Goal: Task Accomplishment & Management: Manage account settings

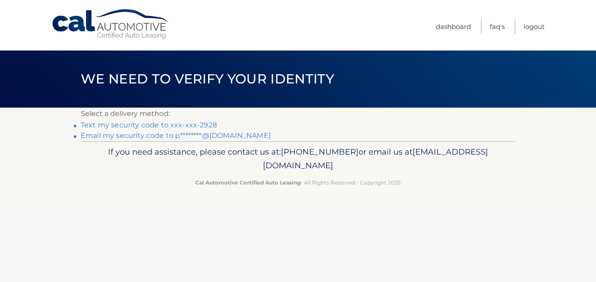
click at [158, 124] on link "Text my security code to xxx-xxx-2928" at bounding box center [149, 125] width 136 height 8
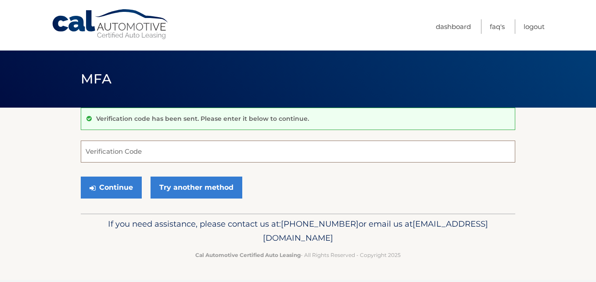
click at [154, 151] on input "Verification Code" at bounding box center [298, 151] width 434 height 22
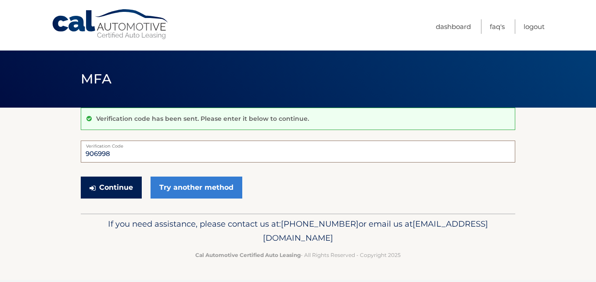
type input "906998"
click at [112, 188] on button "Continue" at bounding box center [111, 187] width 61 height 22
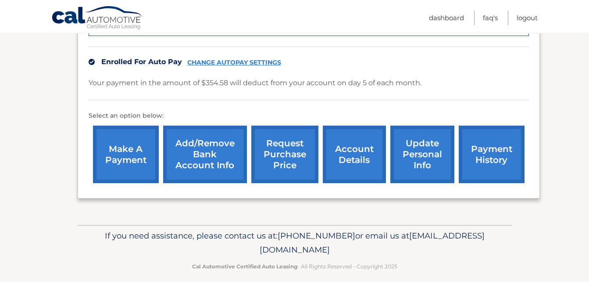
scroll to position [271, 0]
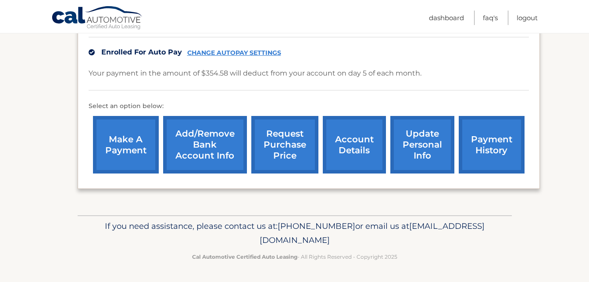
click at [357, 144] on link "account details" at bounding box center [354, 144] width 63 height 57
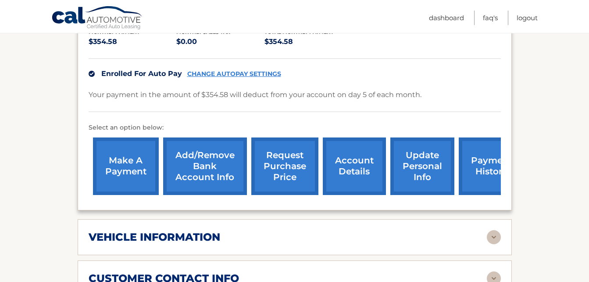
scroll to position [263, 0]
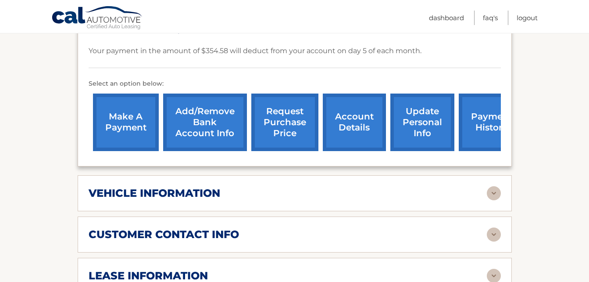
click at [492, 186] on img at bounding box center [494, 193] width 14 height 14
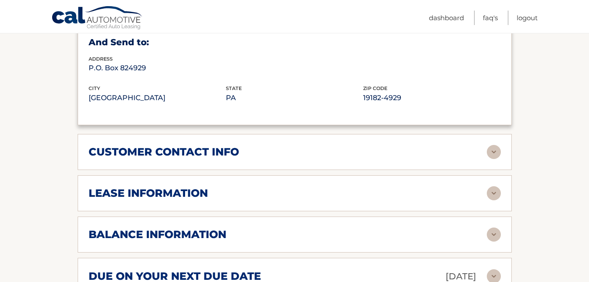
scroll to position [570, 0]
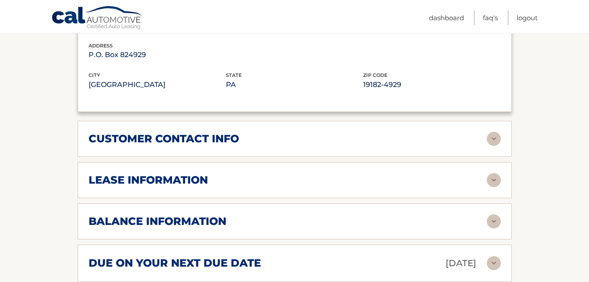
click at [494, 173] on img at bounding box center [494, 180] width 14 height 14
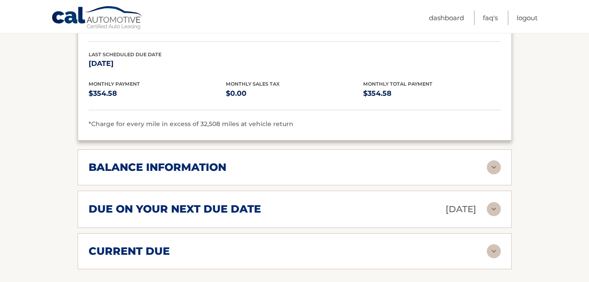
scroll to position [790, 0]
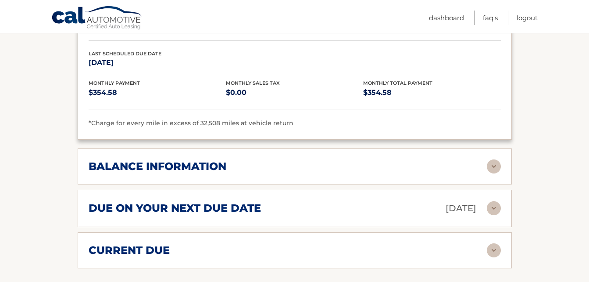
click at [495, 159] on img at bounding box center [494, 166] width 14 height 14
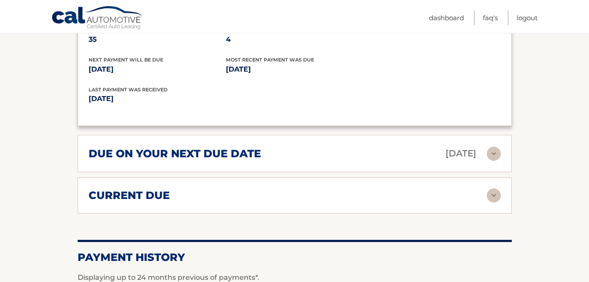
scroll to position [965, 0]
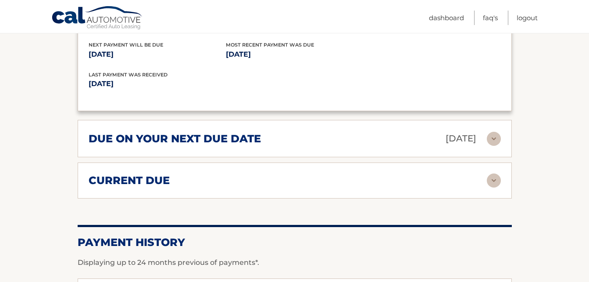
click at [491, 173] on img at bounding box center [494, 180] width 14 height 14
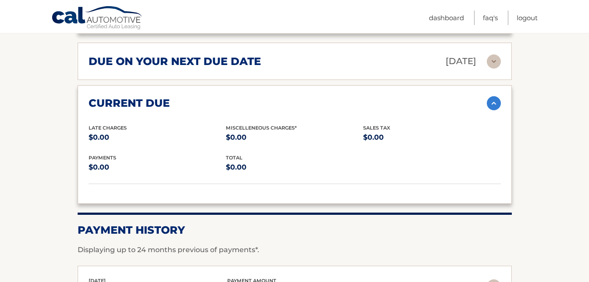
scroll to position [1053, 0]
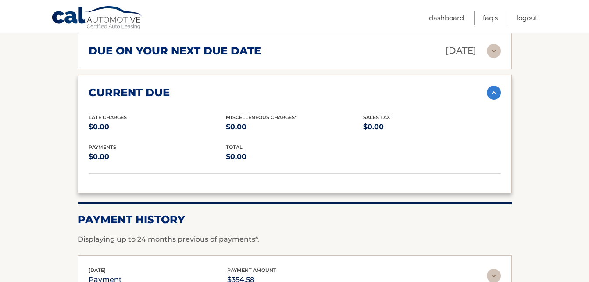
click at [493, 86] on img at bounding box center [494, 93] width 14 height 14
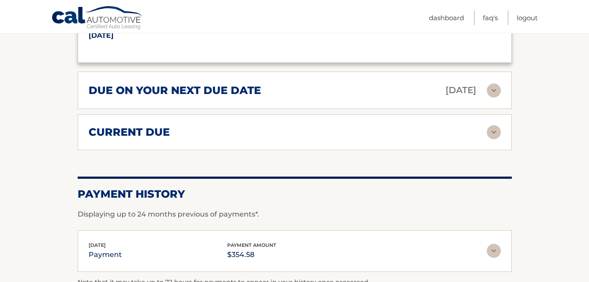
scroll to position [965, 0]
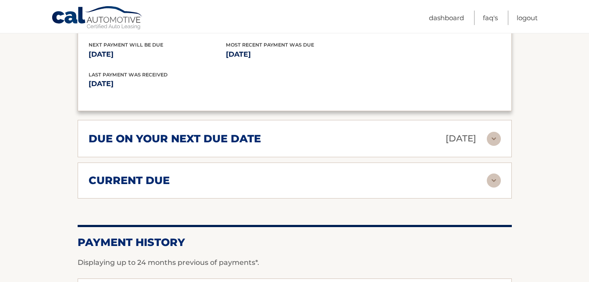
click at [492, 132] on img at bounding box center [494, 139] width 14 height 14
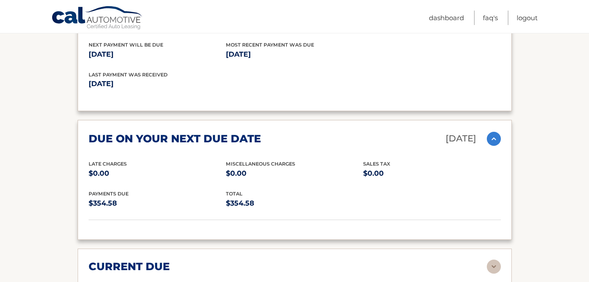
click at [492, 132] on img at bounding box center [494, 139] width 14 height 14
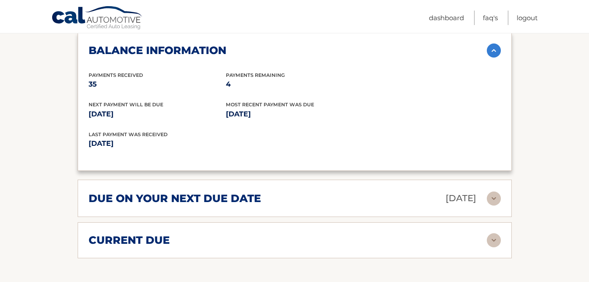
scroll to position [862, 0]
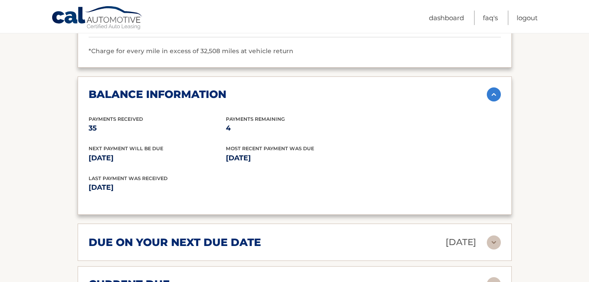
click at [491, 87] on img at bounding box center [494, 94] width 14 height 14
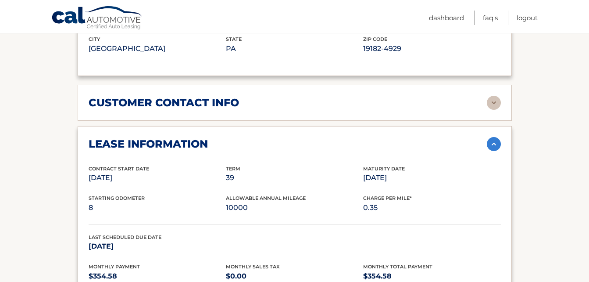
scroll to position [555, 0]
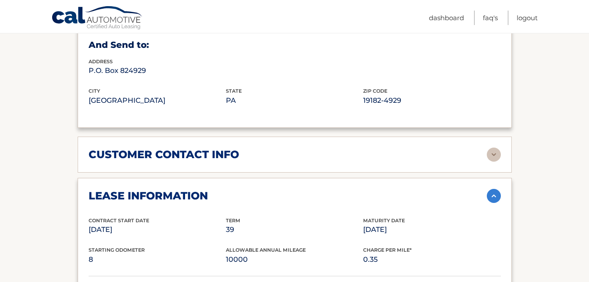
click at [491, 189] on img at bounding box center [494, 196] width 14 height 14
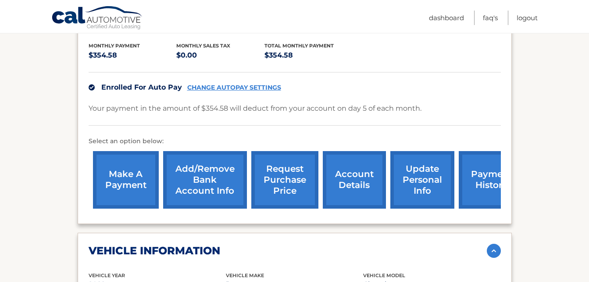
scroll to position [204, 0]
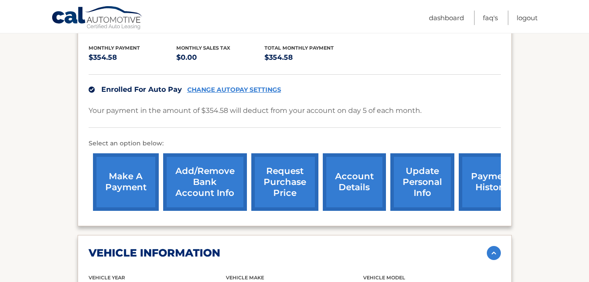
click at [495, 246] on img at bounding box center [494, 253] width 14 height 14
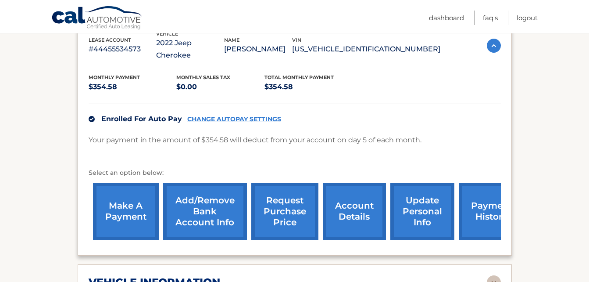
scroll to position [160, 0]
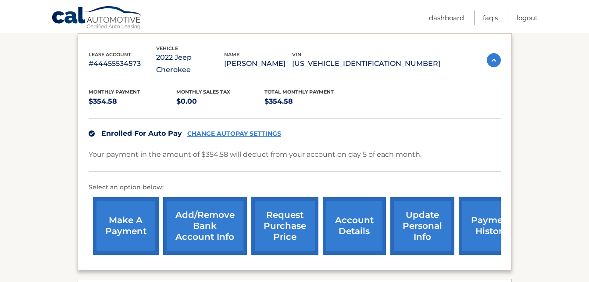
click at [339, 206] on link "account details" at bounding box center [354, 225] width 63 height 57
click at [346, 215] on link "account details" at bounding box center [354, 225] width 63 height 57
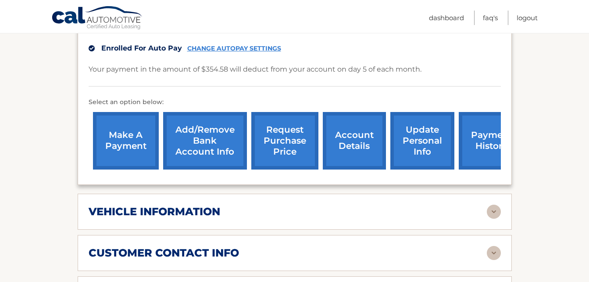
scroll to position [291, 0]
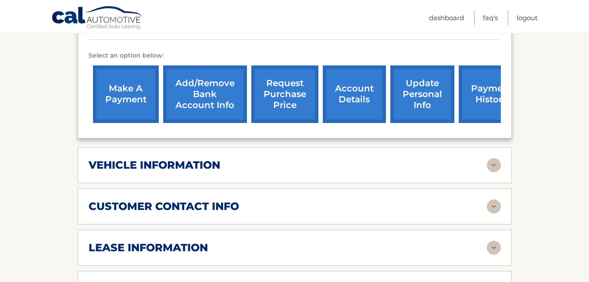
click at [348, 88] on link "account details" at bounding box center [354, 93] width 63 height 57
click at [498, 158] on img at bounding box center [494, 165] width 14 height 14
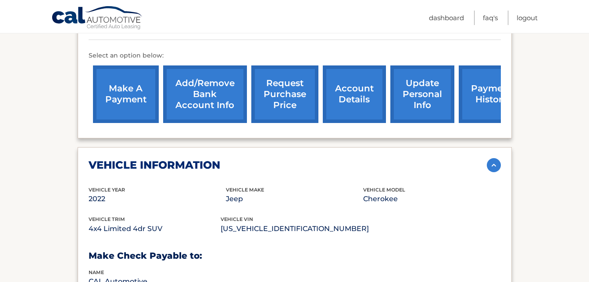
scroll to position [294, 0]
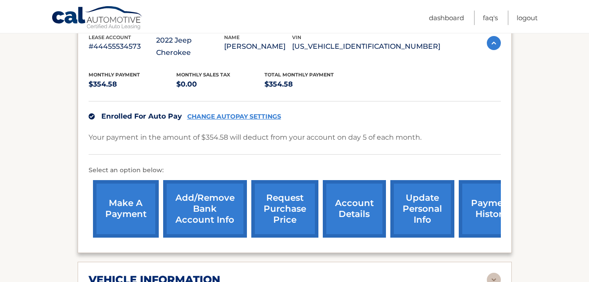
scroll to position [219, 0]
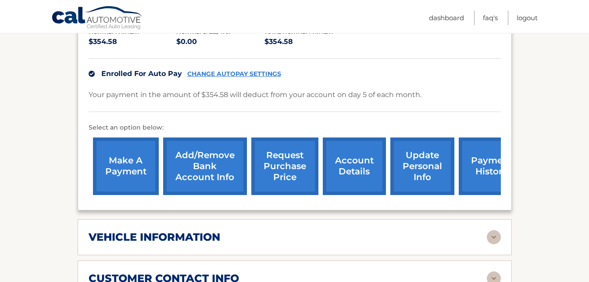
click at [491, 230] on img at bounding box center [494, 237] width 14 height 14
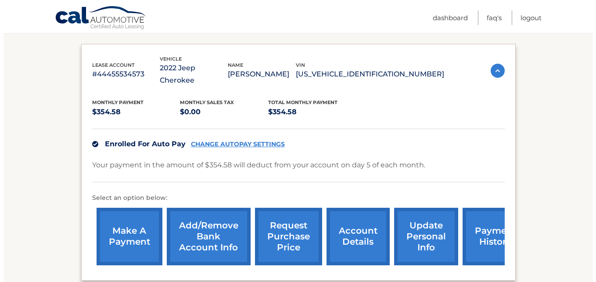
scroll to position [132, 0]
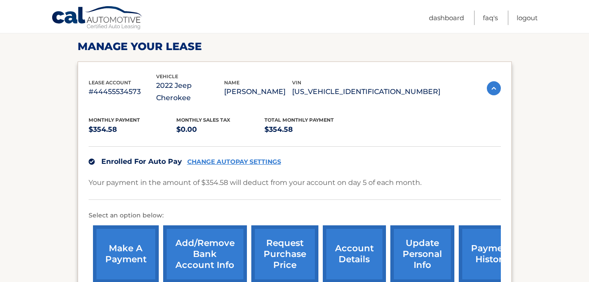
click at [279, 243] on link "request purchase price" at bounding box center [284, 253] width 67 height 57
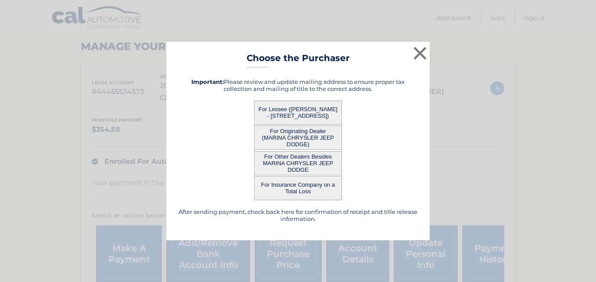
click at [311, 112] on button "For Lessee ([PERSON_NAME] - [STREET_ADDRESS])" at bounding box center [298, 112] width 88 height 24
click at [305, 110] on button "For Lessee ([PERSON_NAME] - [STREET_ADDRESS])" at bounding box center [298, 112] width 88 height 24
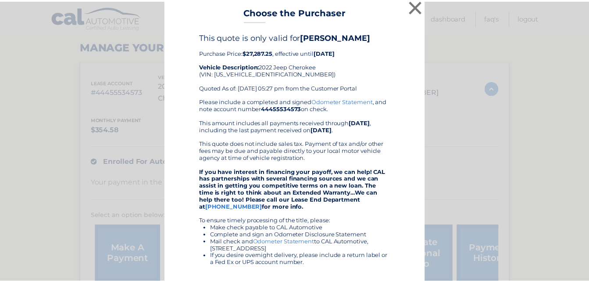
scroll to position [0, 0]
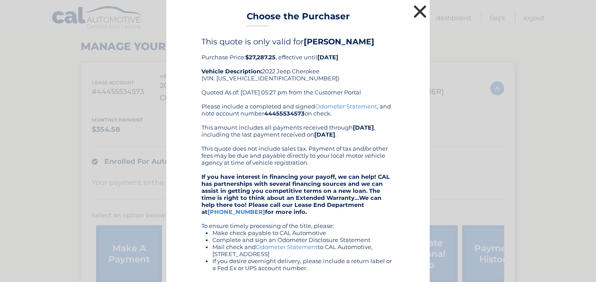
click at [417, 11] on button "×" at bounding box center [420, 12] width 18 height 18
